Goal: Transaction & Acquisition: Subscribe to service/newsletter

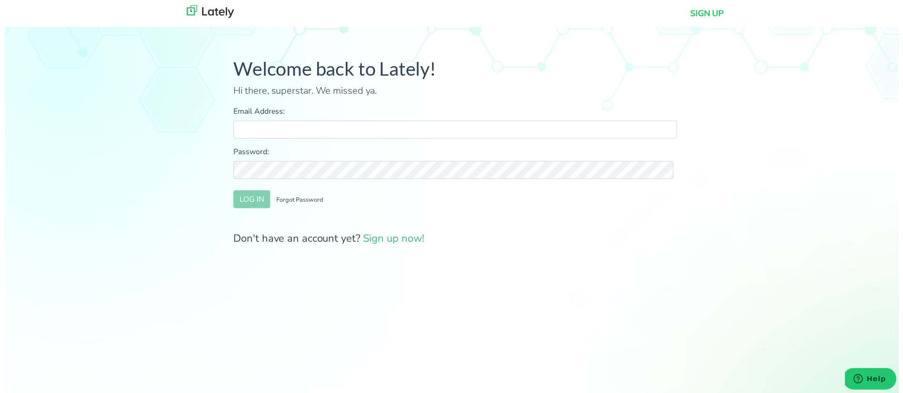
type input "[EMAIL_ADDRESS][DOMAIN_NAME]"
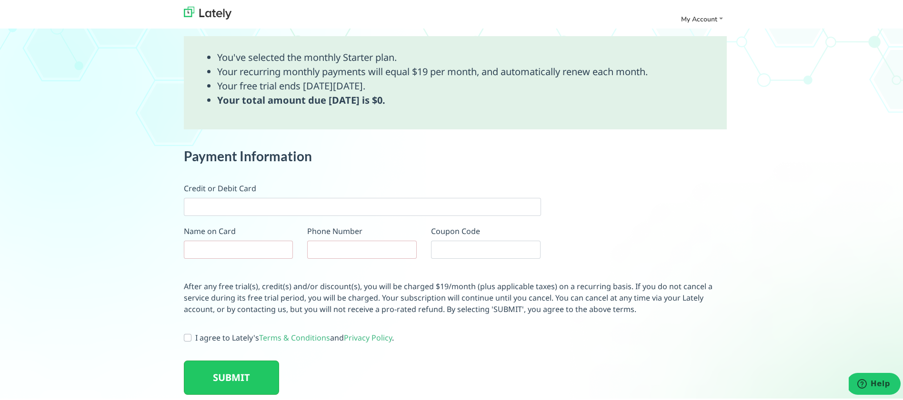
scroll to position [523, 0]
drag, startPoint x: 392, startPoint y: 105, endPoint x: 407, endPoint y: 100, distance: 15.1
click at [407, 100] on li "Your total amount due [DATE] is $0." at bounding box center [432, 98] width 430 height 14
drag, startPoint x: 387, startPoint y: 97, endPoint x: 403, endPoint y: 103, distance: 17.8
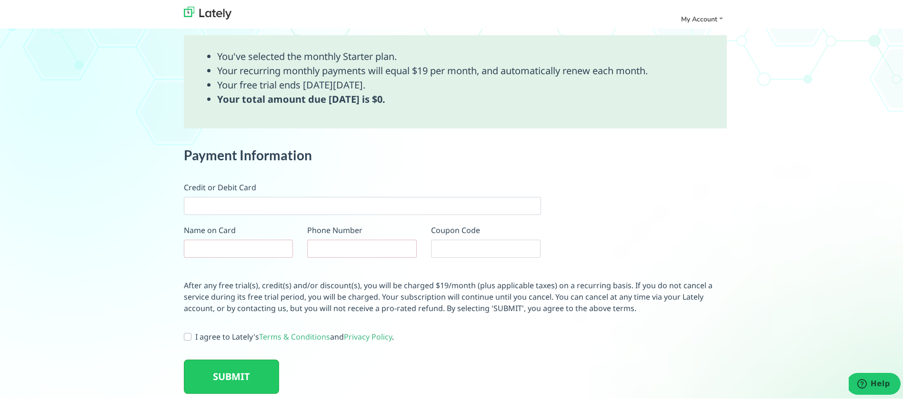
click at [403, 103] on li "Your total amount due [DATE] is $0." at bounding box center [432, 98] width 430 height 14
click at [404, 103] on li "Your total amount due [DATE] is $0." at bounding box center [432, 98] width 430 height 14
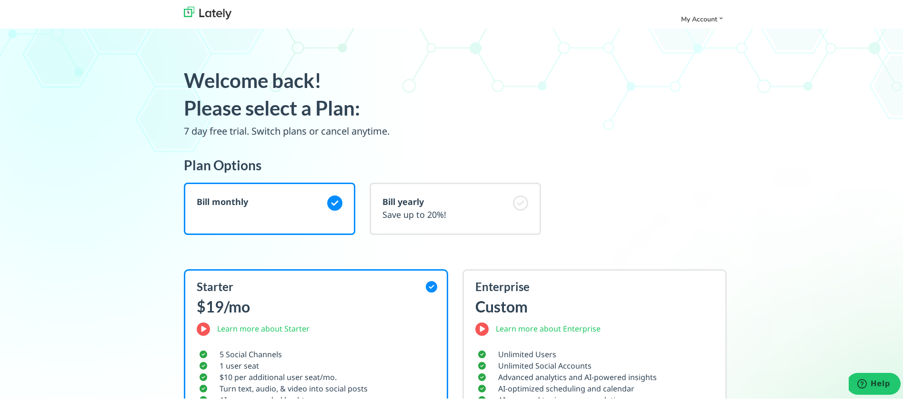
scroll to position [0, 0]
